Goal: Check status: Check status

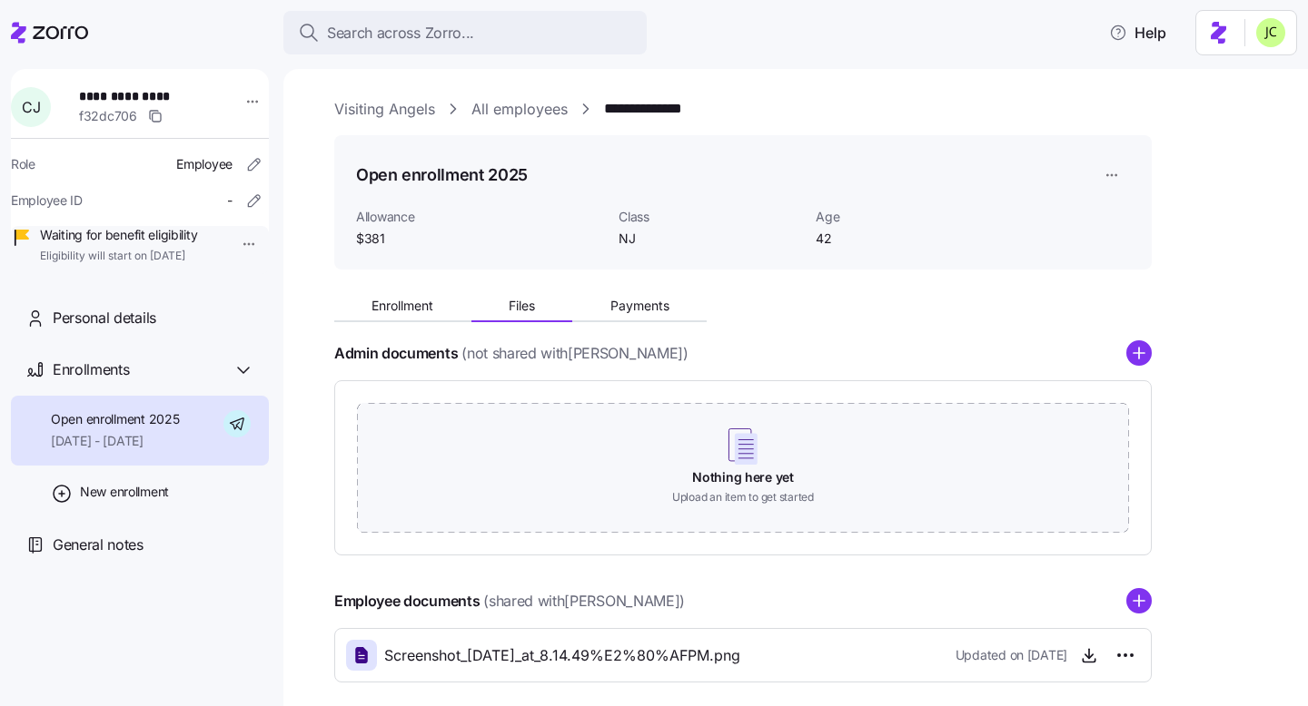
scroll to position [85, 0]
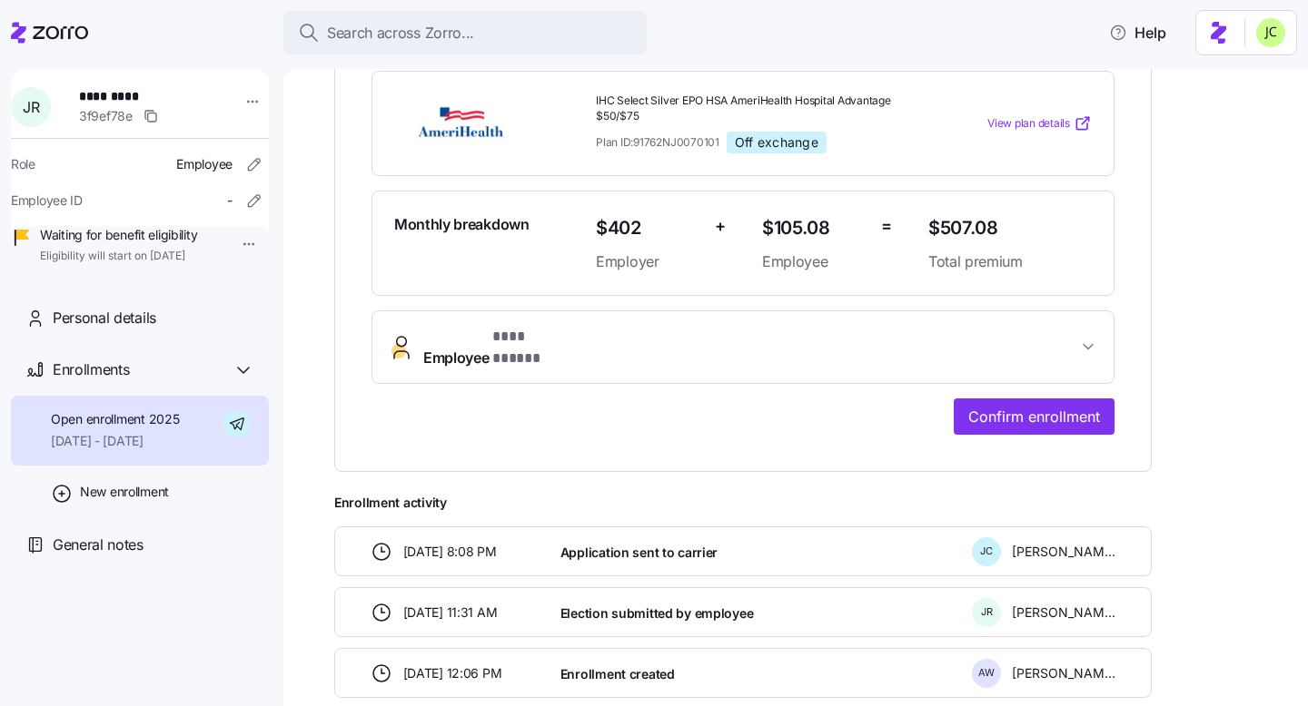
scroll to position [435, 0]
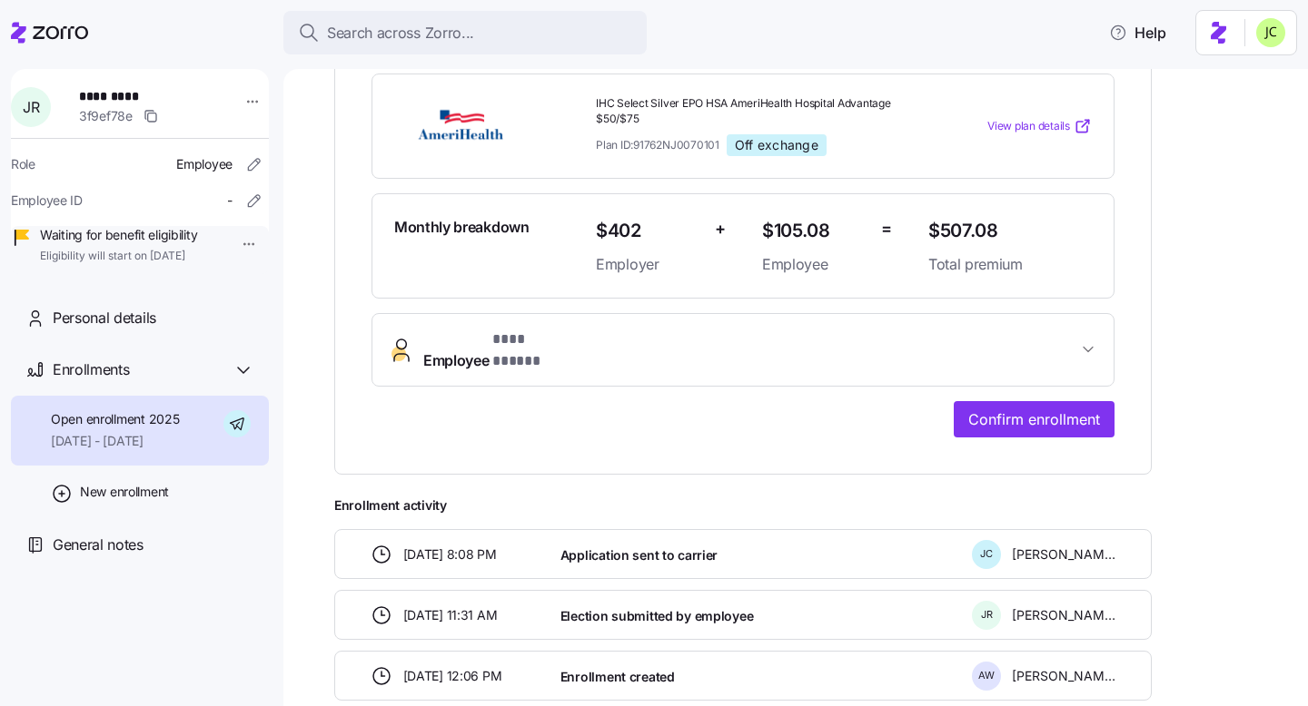
click at [765, 329] on span "Employee * *** ***** *" at bounding box center [750, 351] width 654 height 44
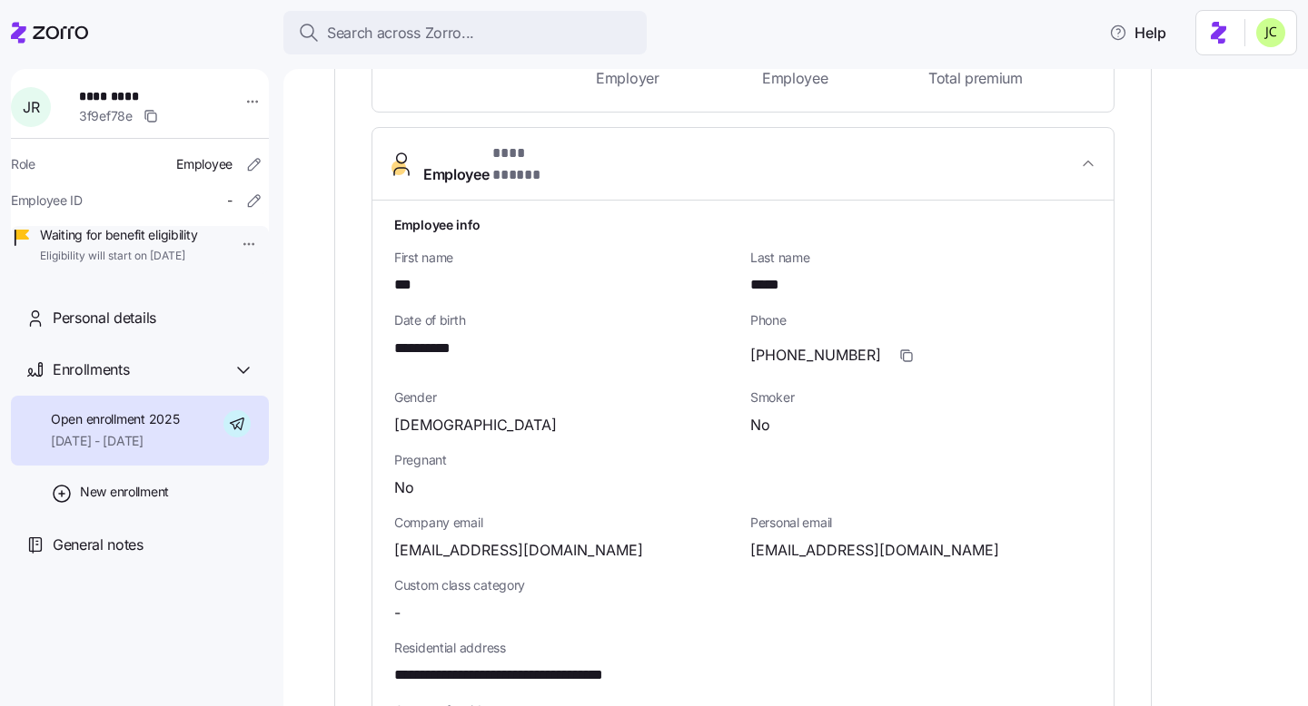
scroll to position [639, 0]
